Goal: Find specific page/section: Find specific page/section

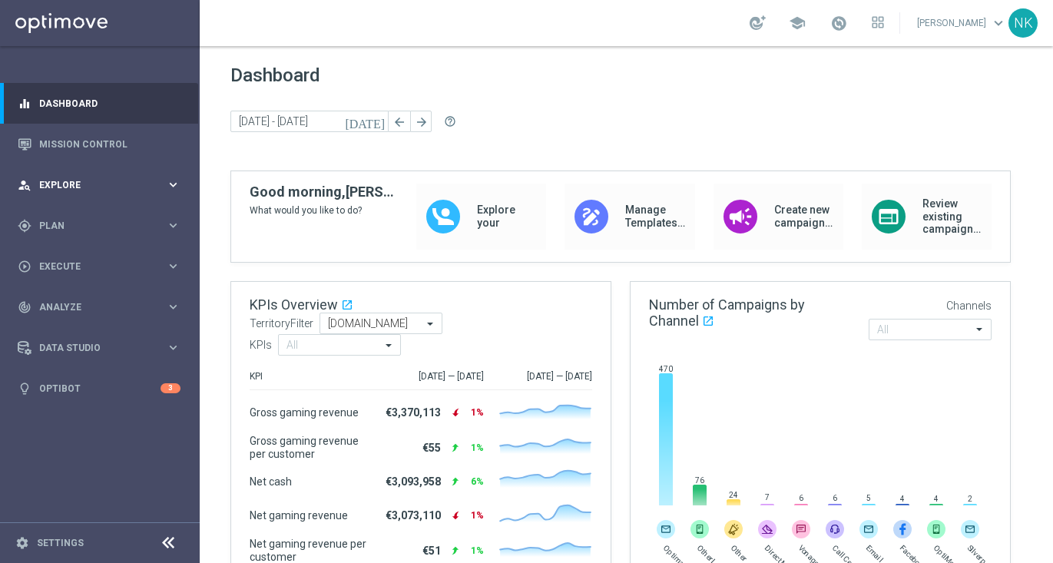
click at [69, 193] on div "person_search Explore keyboard_arrow_right" at bounding box center [99, 184] width 198 height 41
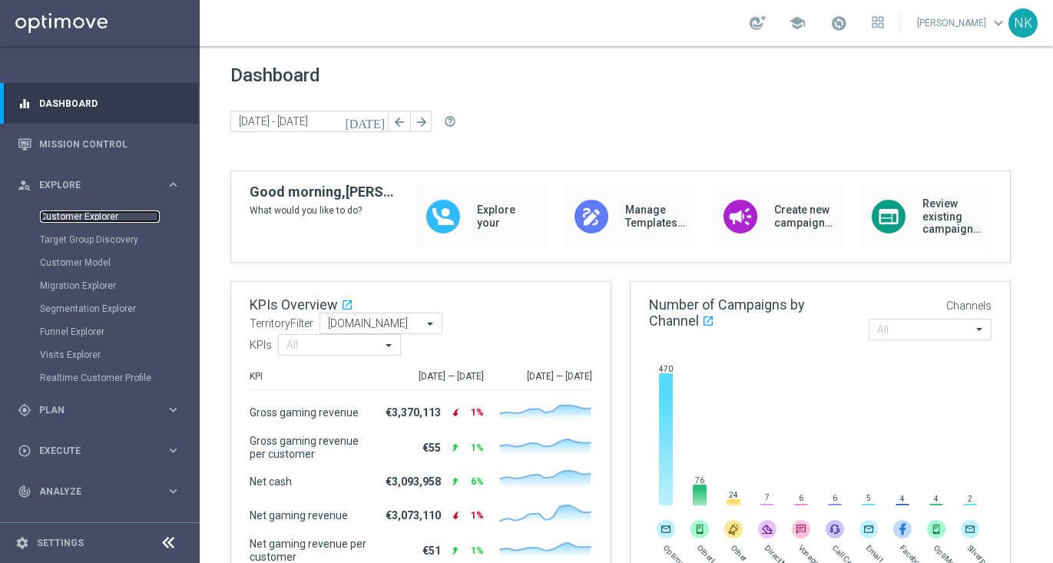
click at [121, 220] on link "Customer Explorer" at bounding box center [100, 216] width 120 height 12
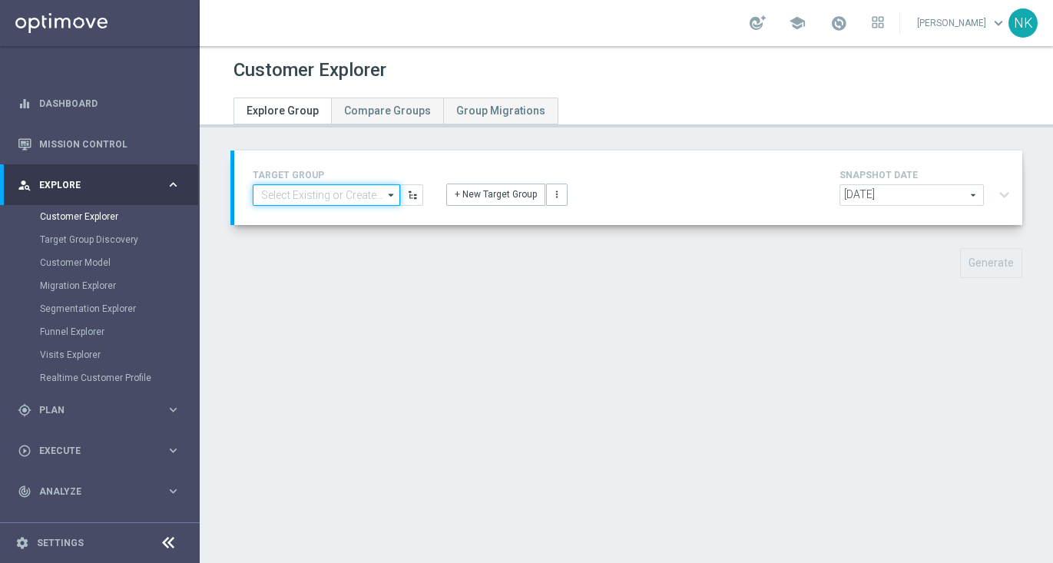
click at [309, 200] on input at bounding box center [326, 195] width 147 height 22
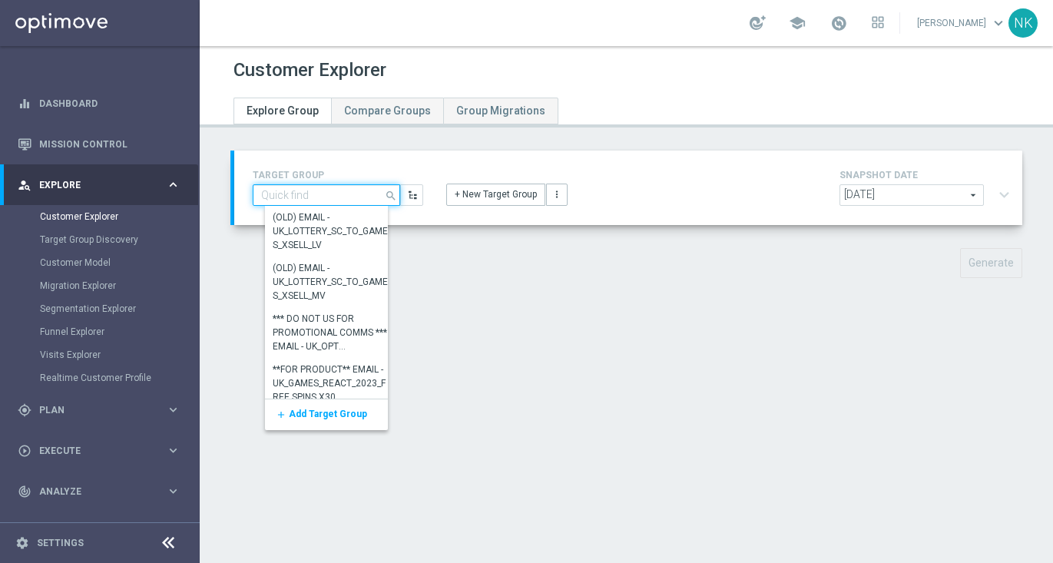
click at [309, 200] on input at bounding box center [326, 195] width 147 height 22
paste input "en_IE_TGT_ALL_ALL_TAC_MIX__DEEP_REACTIVATION"
type input "en_IE_TGT_ALL_ALL_TAC_MIX__DEEP_REACTIVATION"
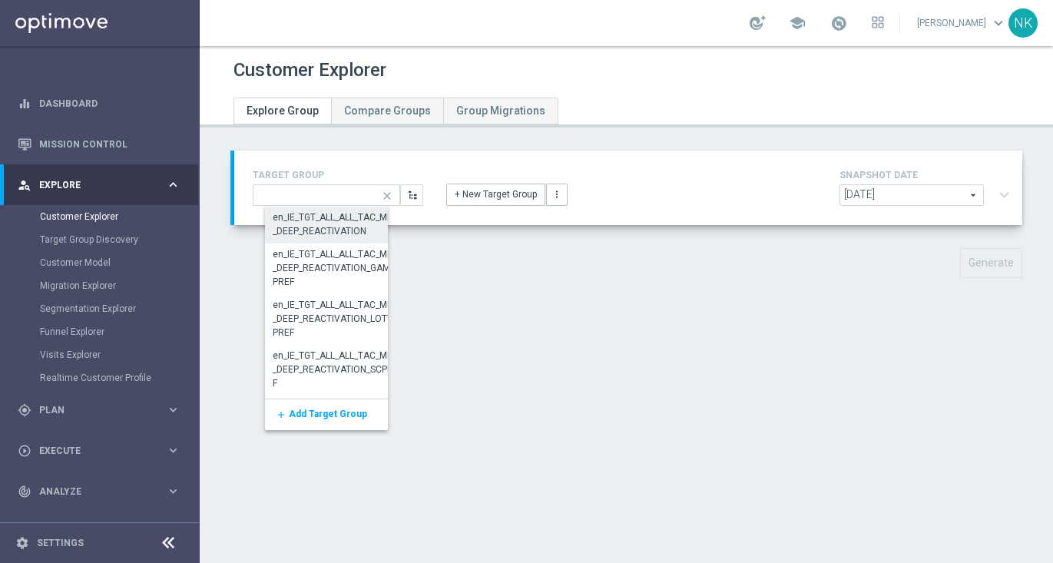
click at [305, 227] on div "en_IE_TGT_ALL_ALL_TAC_MIX__DEEP_REACTIVATION" at bounding box center [337, 224] width 129 height 28
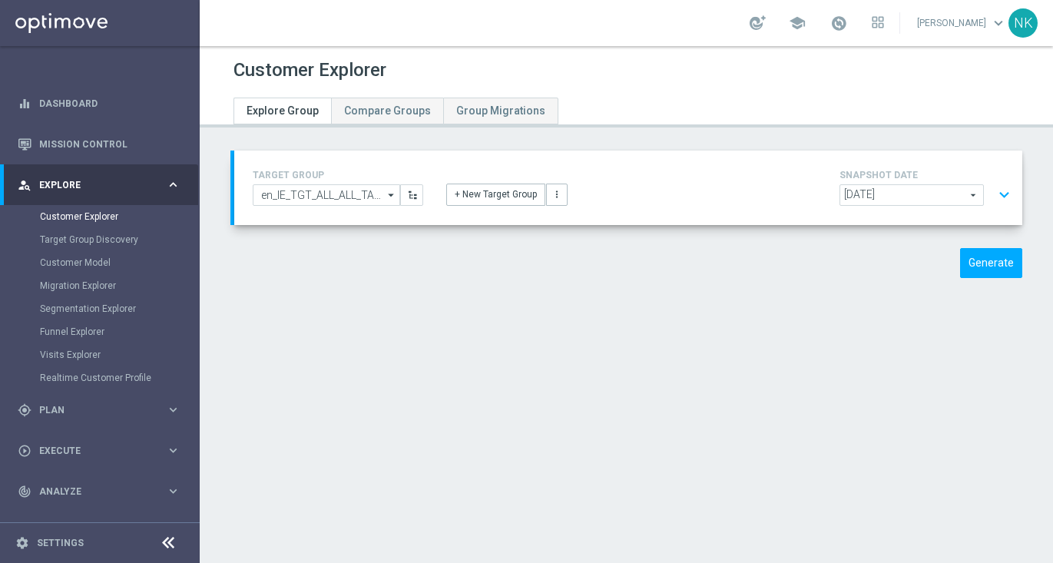
click at [995, 194] on button "expand_more" at bounding box center [1004, 195] width 22 height 29
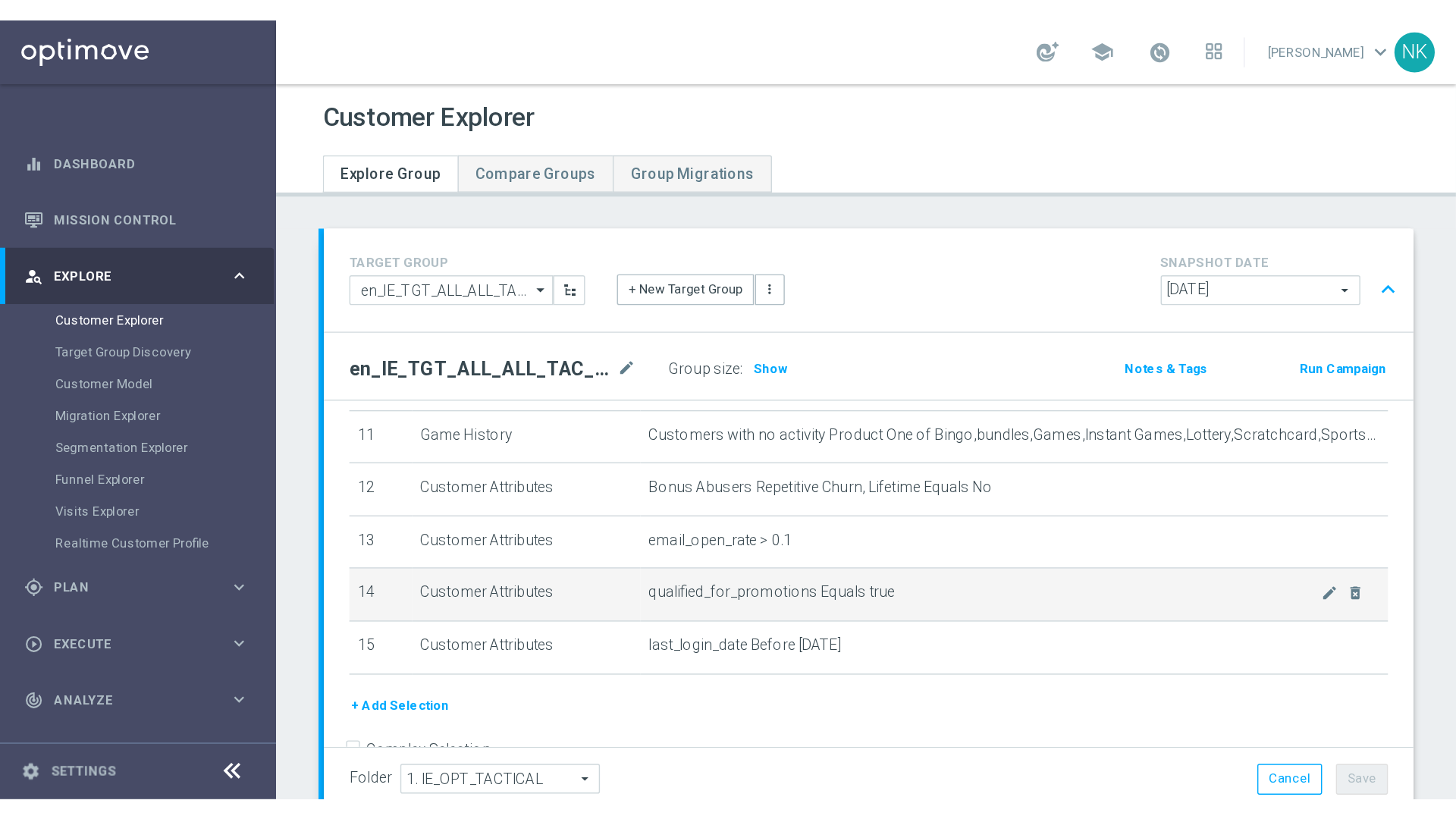
scroll to position [453, 0]
